Goal: Navigation & Orientation: Find specific page/section

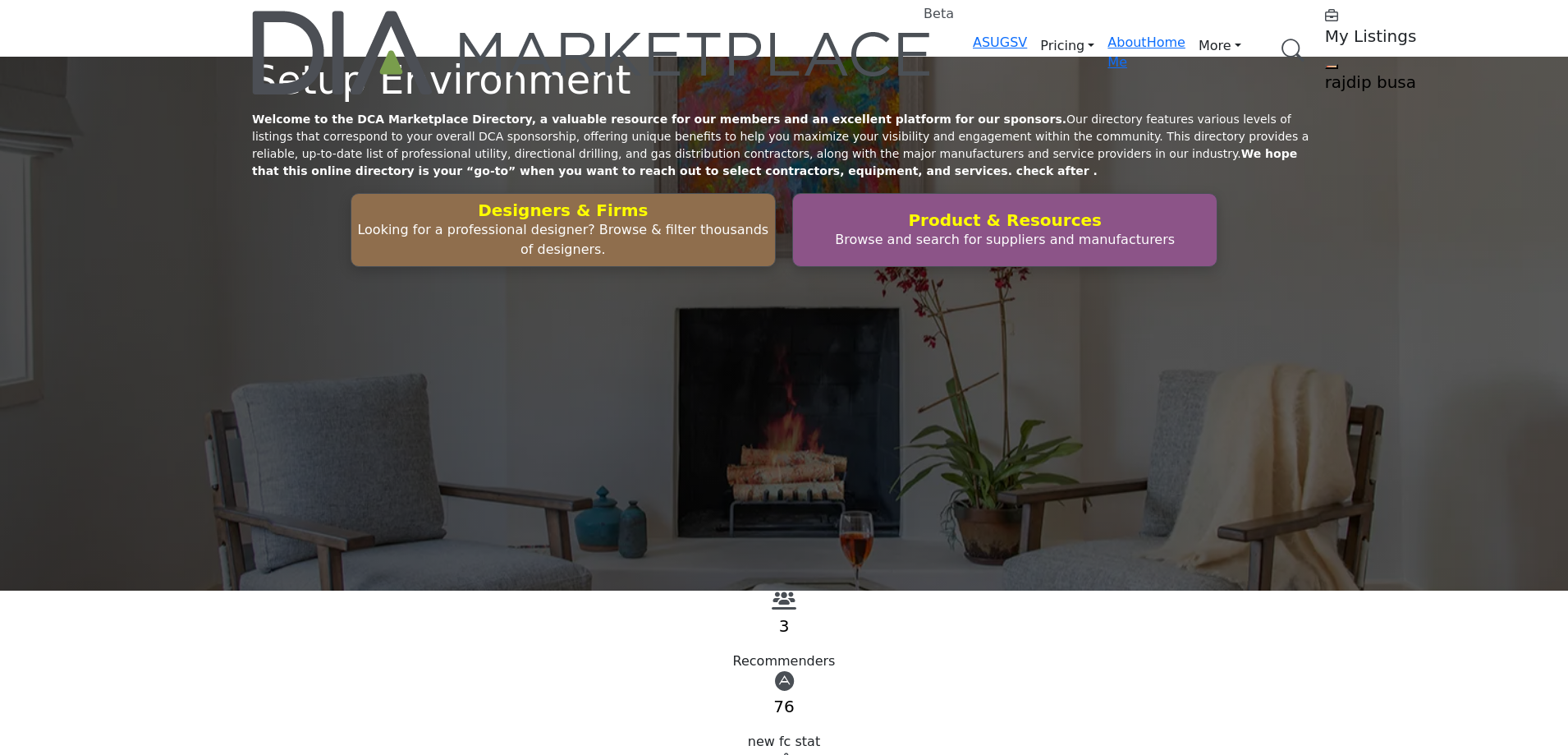
click at [0, 0] on link "Browse Categories" at bounding box center [0, 0] width 0 height 0
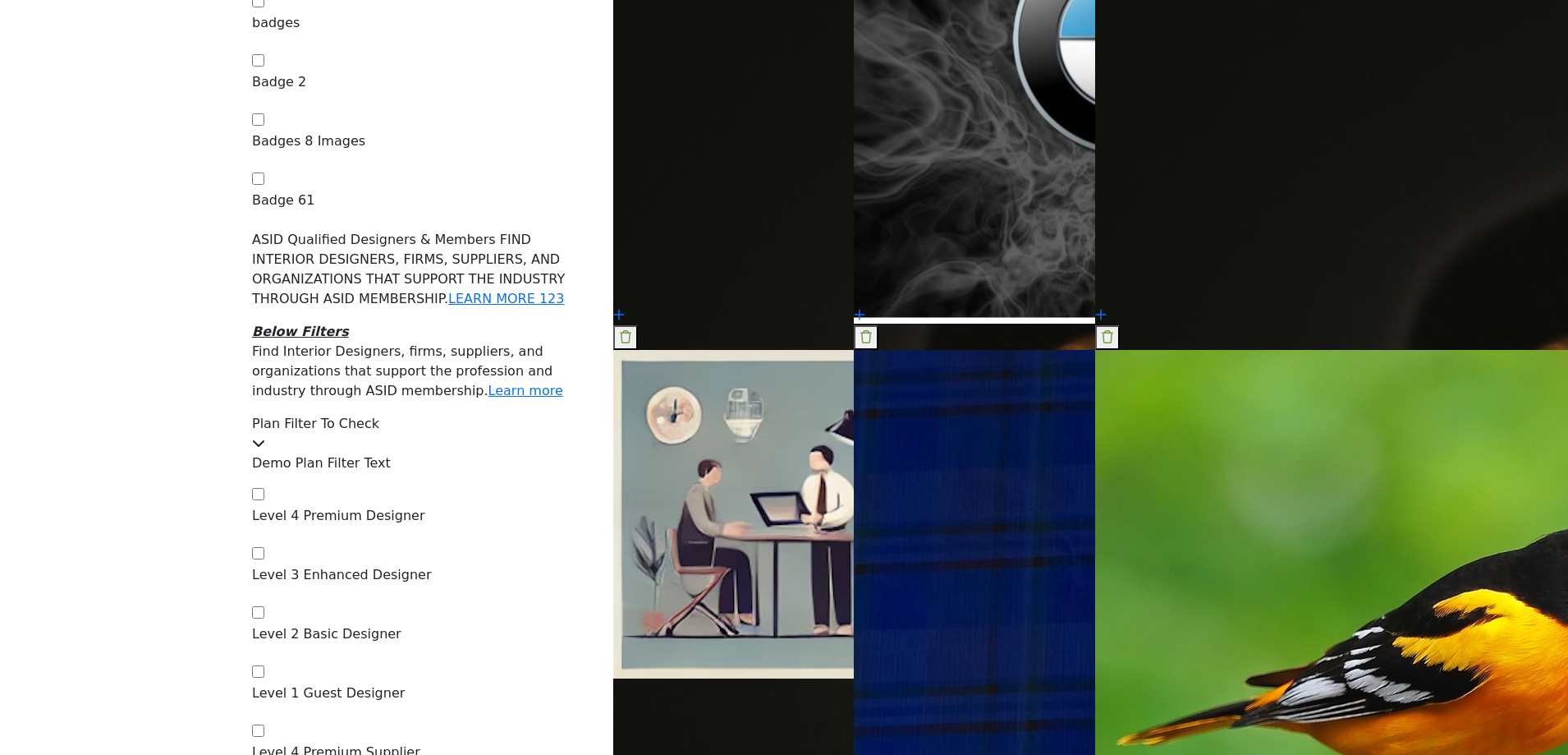
scroll to position [1314, 0]
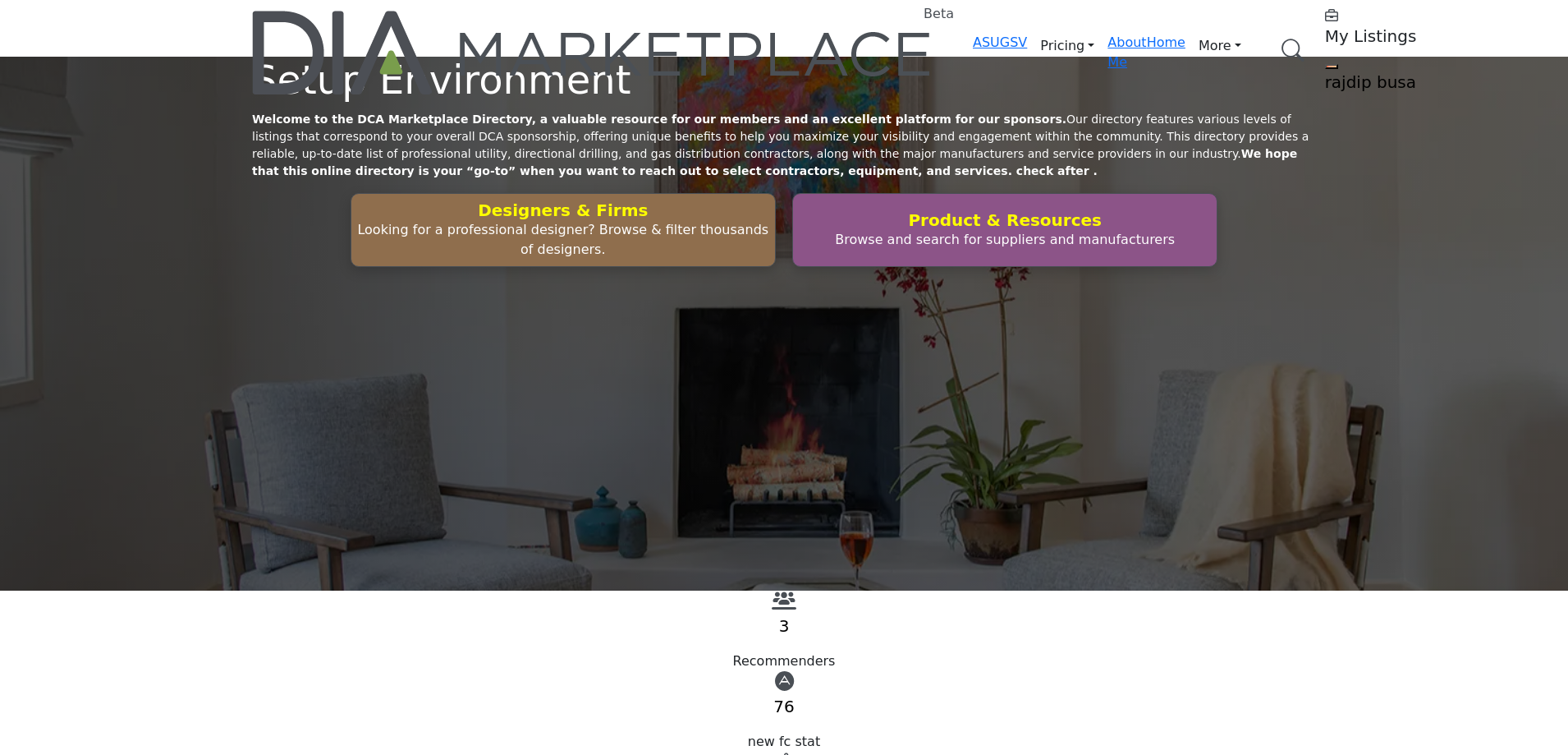
click at [0, 0] on link "Browse Categories" at bounding box center [0, 0] width 0 height 0
